Goal: Task Accomplishment & Management: Use online tool/utility

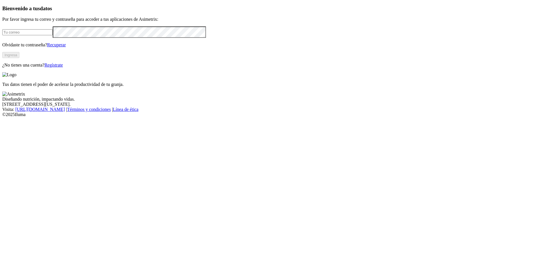
type input "[PERSON_NAME][EMAIL_ADDRESS][PERSON_NAME][DOMAIN_NAME]"
click at [19, 58] on button "Ingresa" at bounding box center [10, 55] width 17 height 6
